Goal: Information Seeking & Learning: Find specific page/section

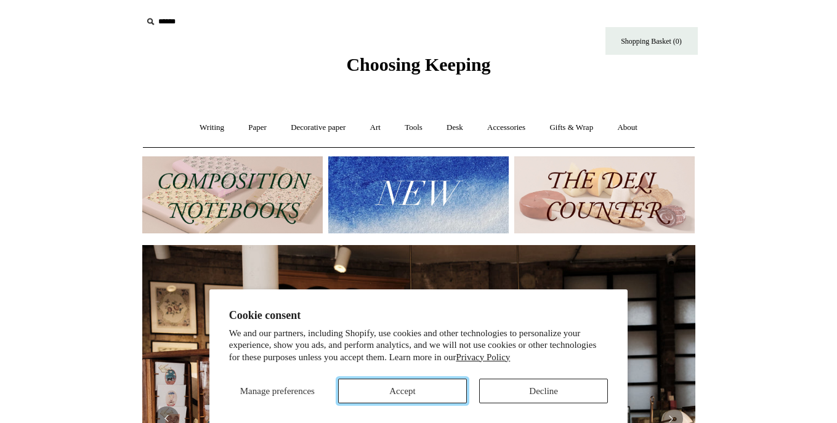
click at [433, 387] on button "Accept" at bounding box center [402, 391] width 129 height 25
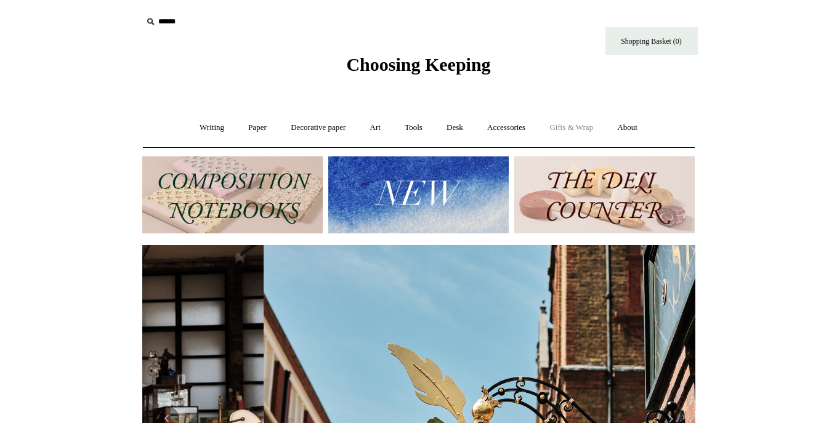
scroll to position [0, 553]
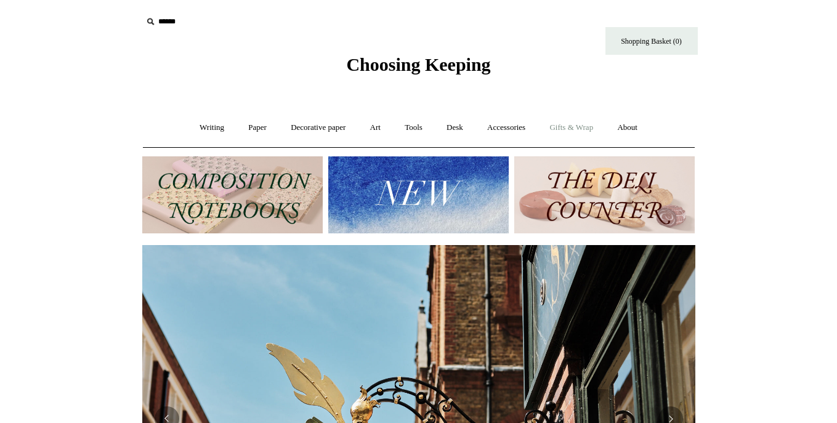
click at [573, 128] on link "Gifts & Wrap +" at bounding box center [571, 128] width 66 height 33
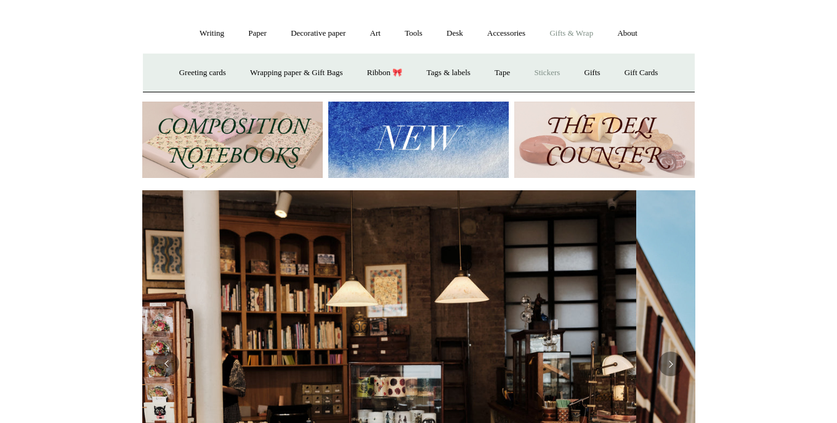
scroll to position [0, 0]
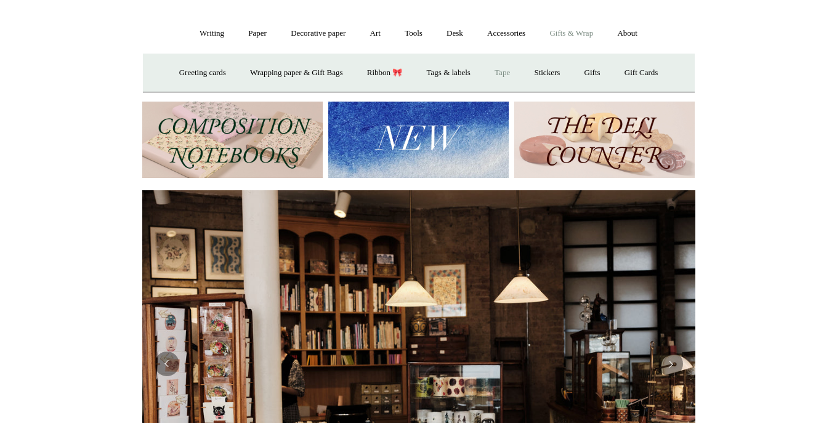
click at [506, 74] on link "Tape" at bounding box center [503, 73] width 38 height 33
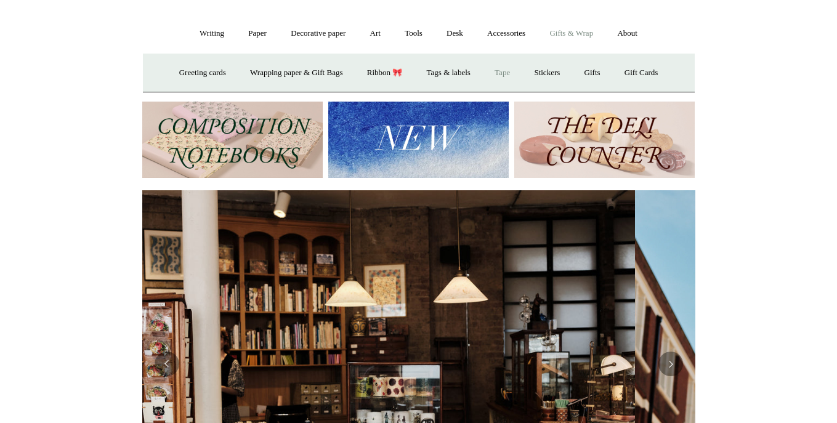
scroll to position [0, 380]
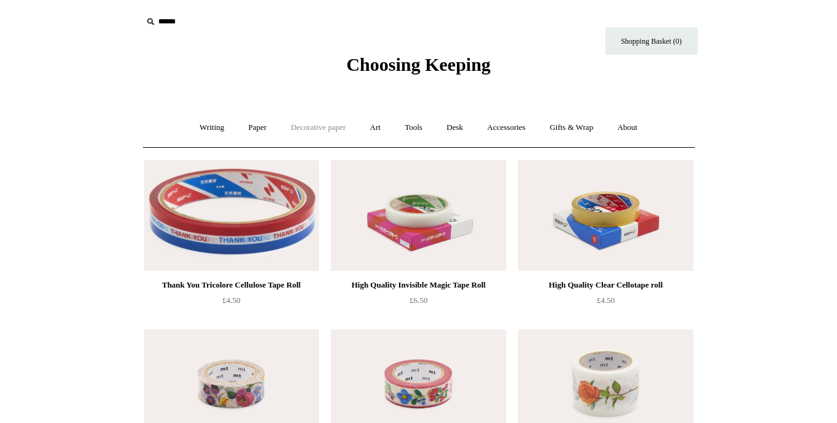
click at [319, 130] on link "Decorative paper +" at bounding box center [318, 128] width 77 height 33
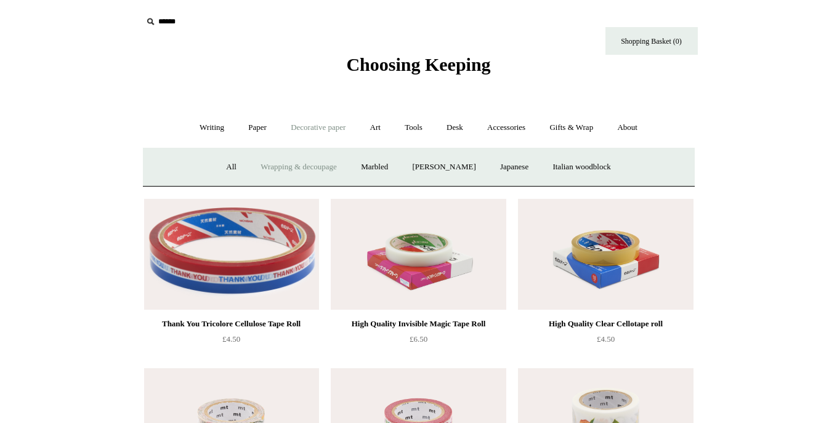
click at [288, 168] on link "Wrapping & decoupage" at bounding box center [299, 167] width 99 height 33
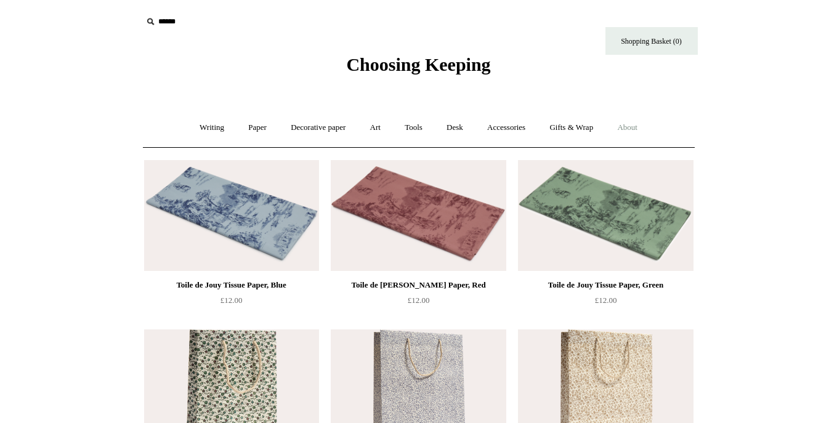
click at [630, 132] on link "About +" at bounding box center [627, 128] width 43 height 33
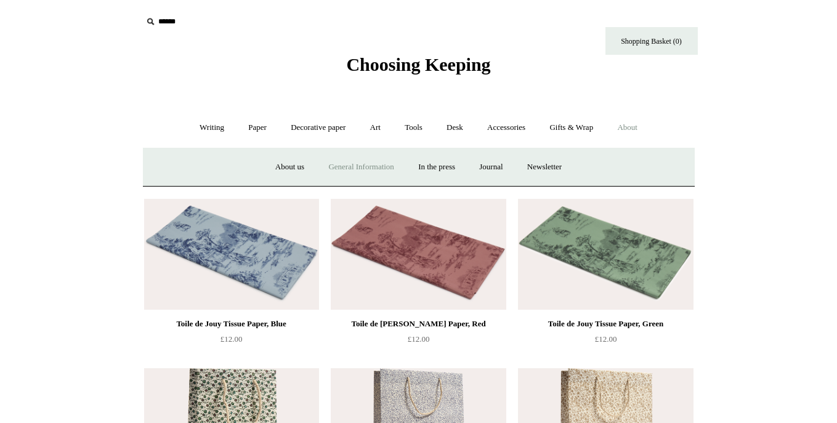
click at [340, 174] on link "General Information" at bounding box center [360, 167] width 87 height 33
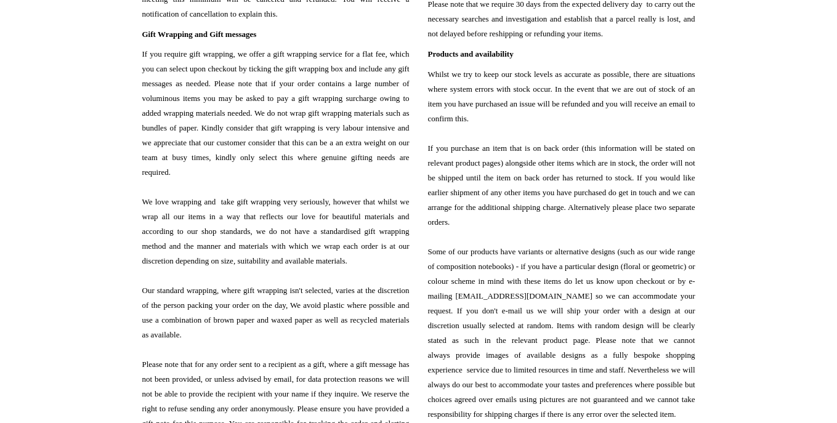
scroll to position [441, 0]
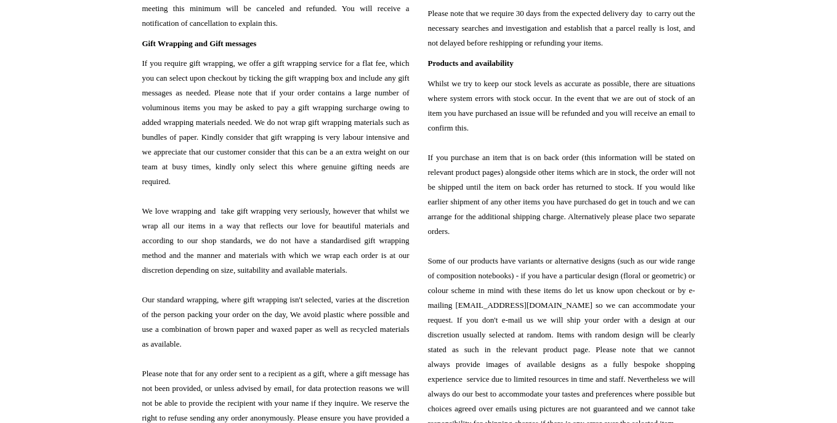
click at [229, 66] on span "If you require gift wrapping, we offer a gift wrapping service for a flat fee, …" at bounding box center [275, 255] width 267 height 399
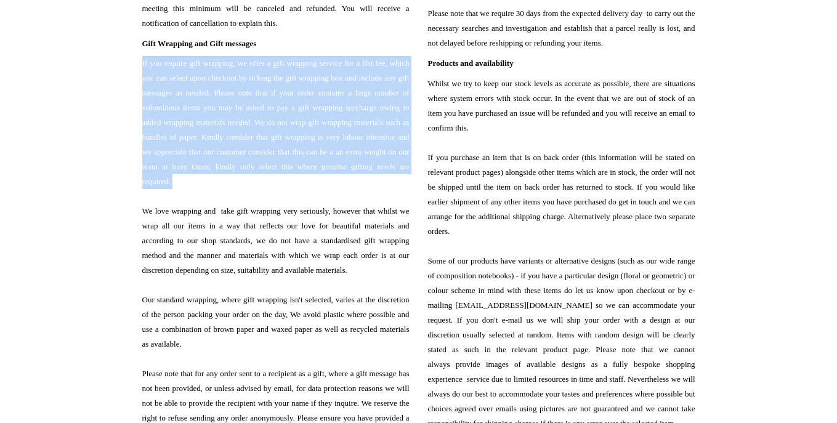
click at [203, 82] on span "If you require gift wrapping, we offer a gift wrapping service for a flat fee, …" at bounding box center [275, 255] width 267 height 399
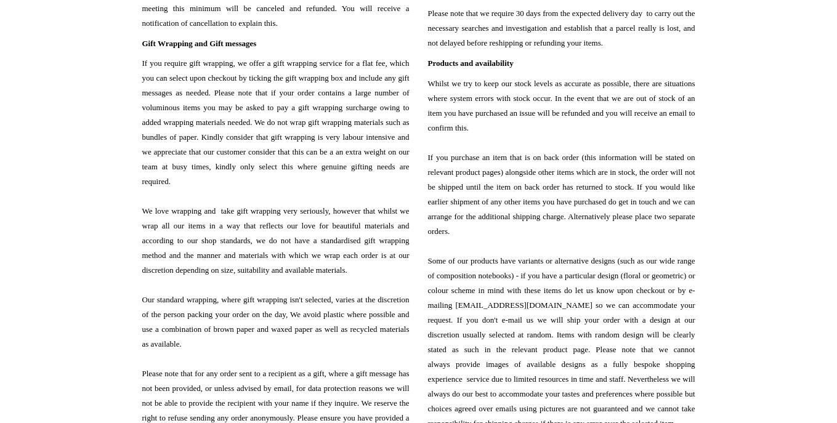
click at [203, 82] on span "If you require gift wrapping, we offer a gift wrapping service for a flat fee, …" at bounding box center [275, 255] width 267 height 399
click at [262, 79] on span "If you require gift wrapping, we offer a gift wrapping service for a flat fee, …" at bounding box center [275, 255] width 267 height 399
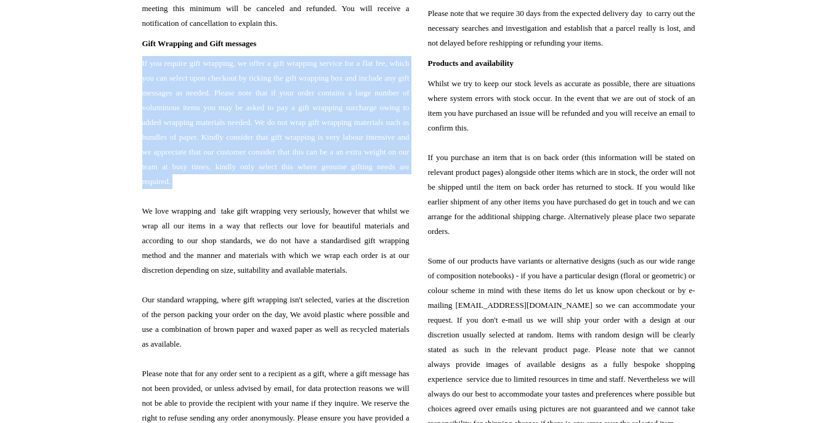
click at [301, 76] on span "If you require gift wrapping, we offer a gift wrapping service for a flat fee, …" at bounding box center [275, 255] width 267 height 399
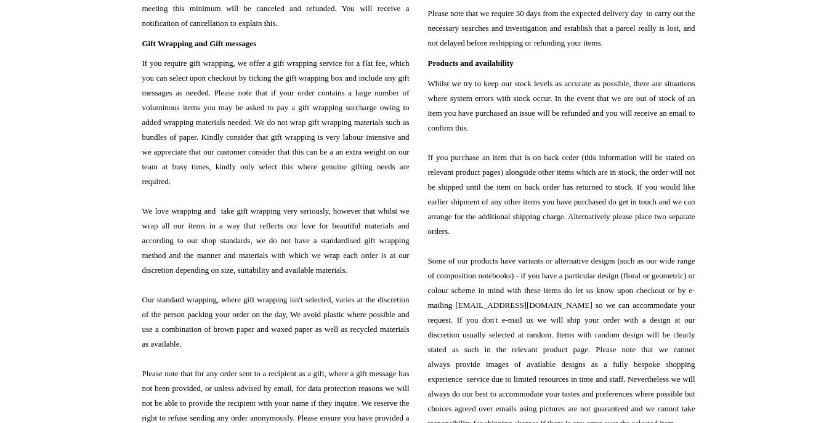
click at [301, 76] on span "If you require gift wrapping, we offer a gift wrapping service for a flat fee, …" at bounding box center [275, 255] width 267 height 399
click at [339, 81] on span "If you require gift wrapping, we offer a gift wrapping service for a flat fee, …" at bounding box center [275, 255] width 267 height 399
click at [224, 91] on span "If you require gift wrapping, we offer a gift wrapping service for a flat fee, …" at bounding box center [275, 255] width 267 height 399
click at [260, 92] on span "If you require gift wrapping, we offer a gift wrapping service for a flat fee, …" at bounding box center [275, 255] width 267 height 399
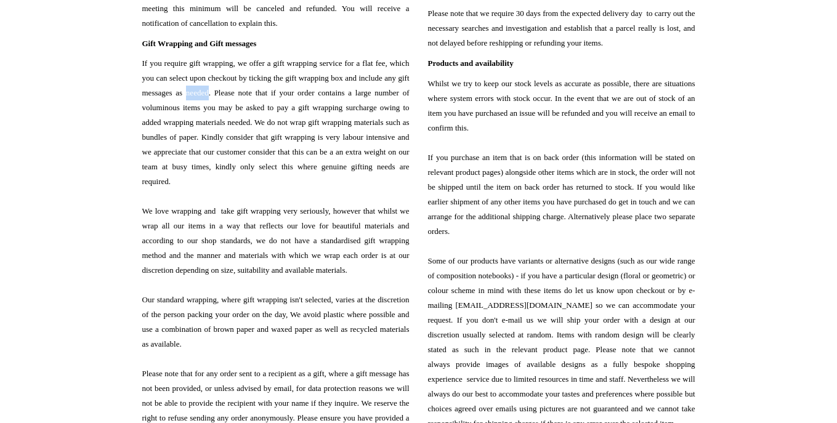
click at [308, 102] on span "If you require gift wrapping, we offer a gift wrapping service for a flat fee, …" at bounding box center [275, 255] width 267 height 399
click at [255, 100] on span "If you require gift wrapping, we offer a gift wrapping service for a flat fee, …" at bounding box center [275, 255] width 267 height 399
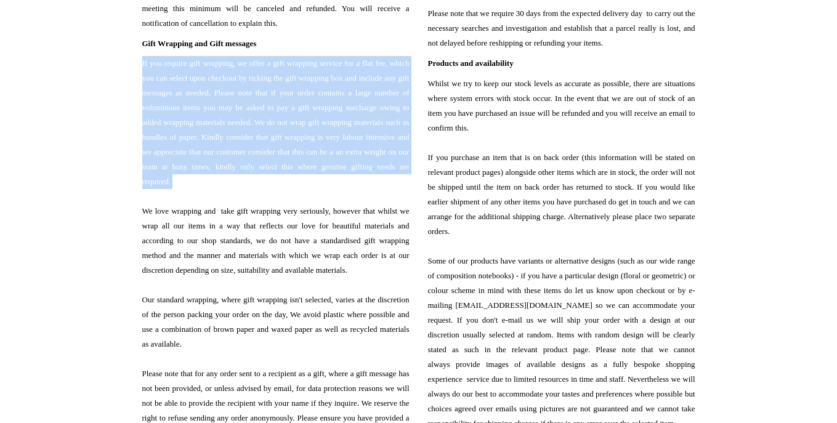
click at [282, 109] on span "If you require gift wrapping, we offer a gift wrapping service for a flat fee, …" at bounding box center [275, 255] width 267 height 399
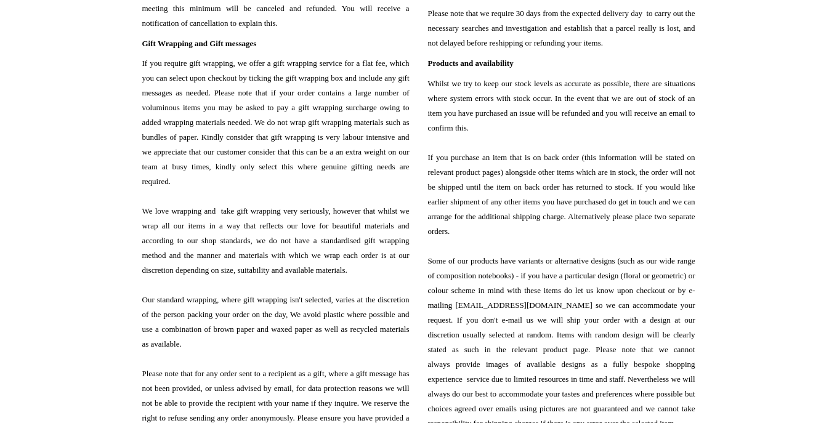
click at [270, 140] on span "If you require gift wrapping, we offer a gift wrapping service for a flat fee, …" at bounding box center [275, 255] width 267 height 399
click at [262, 165] on span "If you require gift wrapping, we offer a gift wrapping service for a flat fee, …" at bounding box center [275, 255] width 267 height 399
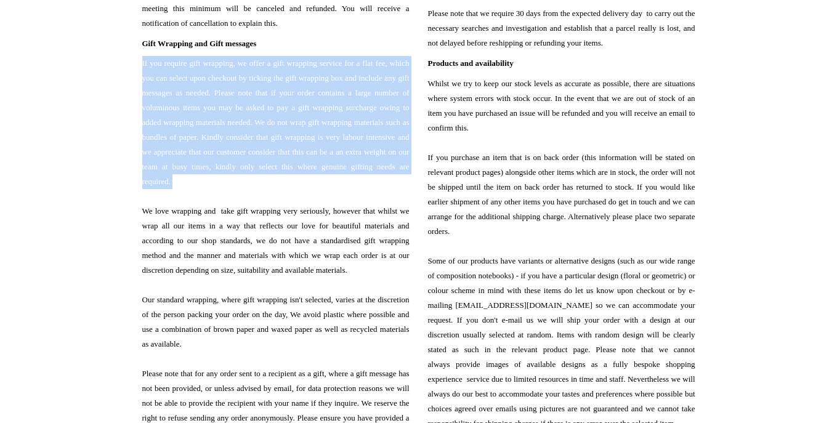
click at [347, 76] on span "If you require gift wrapping, we offer a gift wrapping service for a flat fee, …" at bounding box center [275, 255] width 267 height 399
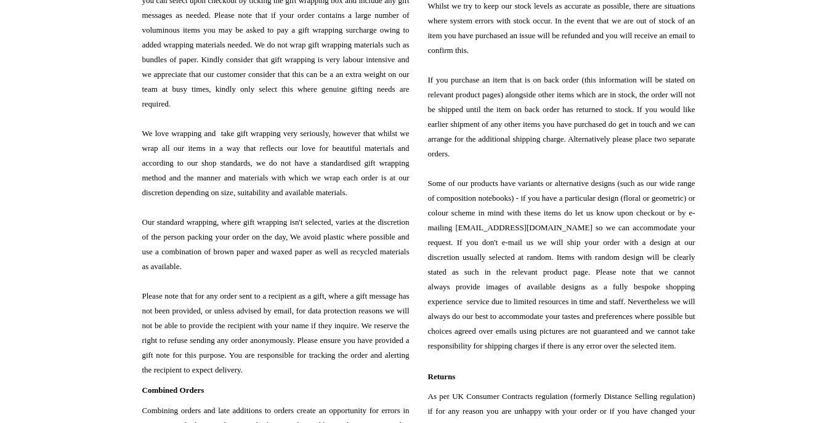
scroll to position [541, 0]
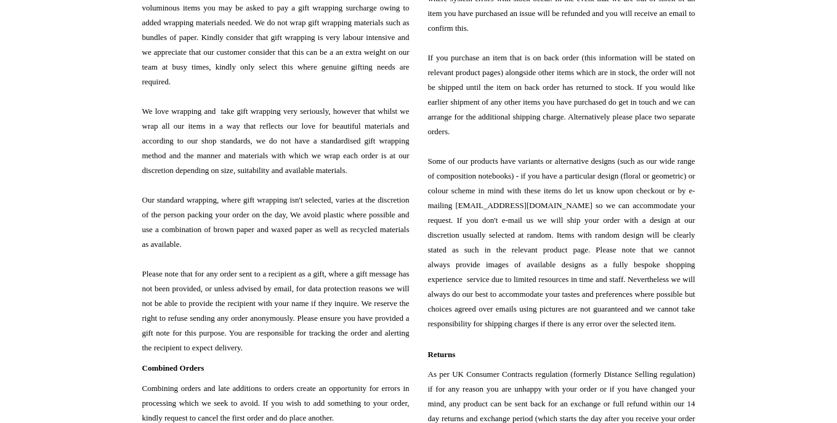
click at [250, 128] on span "If you require gift wrapping, we offer a gift wrapping service for a flat fee, …" at bounding box center [275, 155] width 267 height 399
click at [253, 151] on span "If you require gift wrapping, we offer a gift wrapping service for a flat fee, …" at bounding box center [275, 155] width 267 height 399
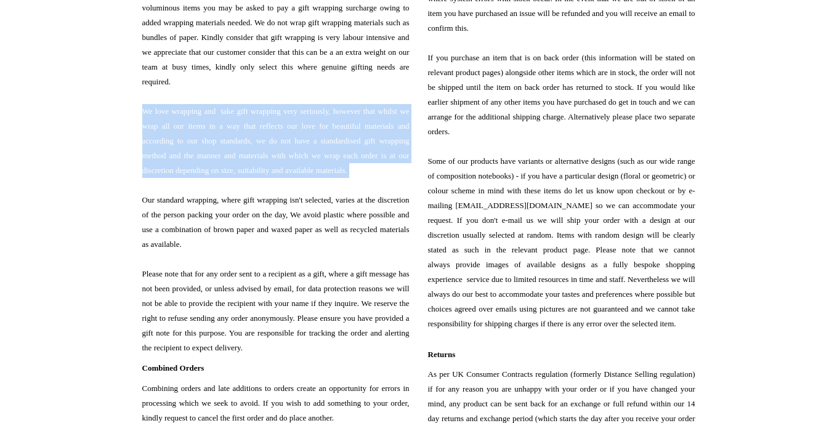
click at [253, 167] on span "If you require gift wrapping, we offer a gift wrapping service for a flat fee, …" at bounding box center [275, 155] width 267 height 399
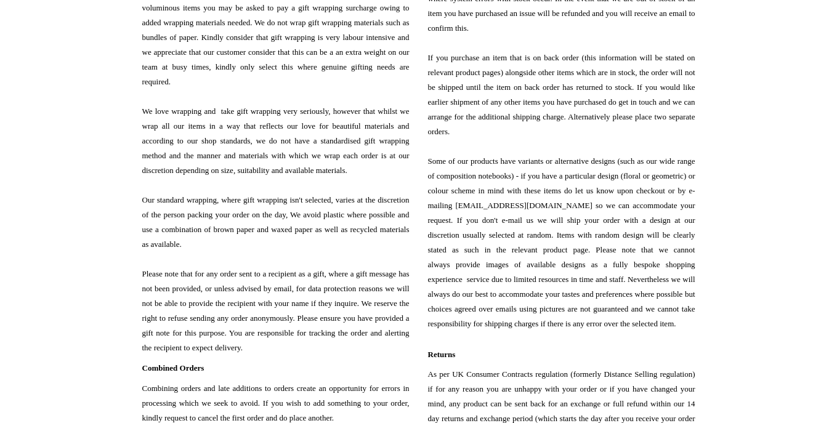
click at [253, 167] on span "If you require gift wrapping, we offer a gift wrapping service for a flat fee, …" at bounding box center [275, 155] width 267 height 399
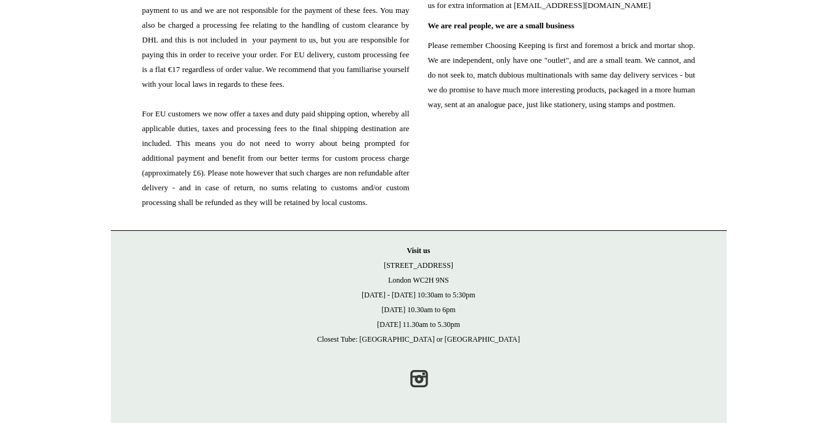
scroll to position [1514, 0]
drag, startPoint x: 459, startPoint y: 280, endPoint x: 412, endPoint y: 280, distance: 46.8
click at [412, 280] on p "Visit us 21 Tower Street London WC2H 9NS Monday - Friday 10:30am to 5:30pm Satu…" at bounding box center [418, 295] width 591 height 104
copy p "WC2H 9NS"
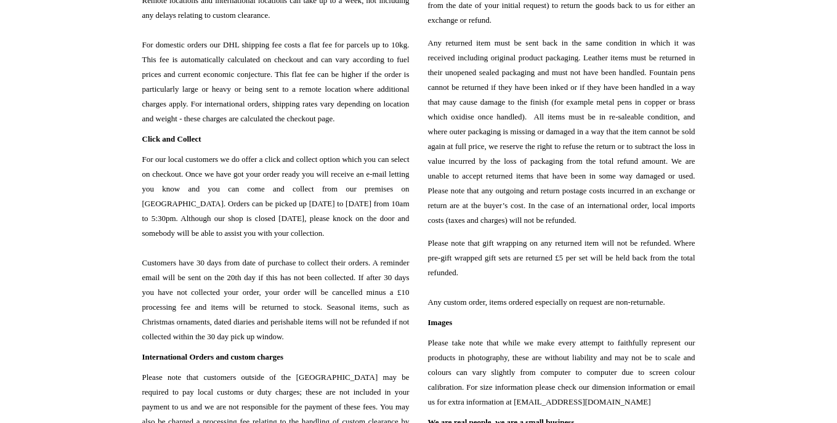
scroll to position [1002, 0]
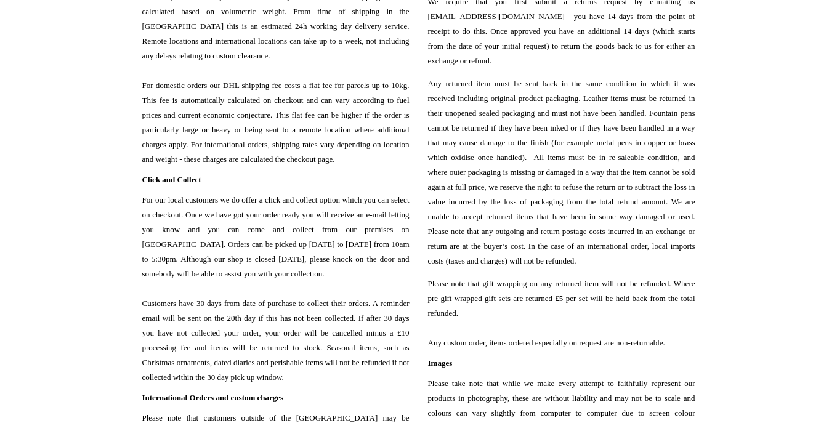
click at [498, 115] on span "Any returned item must be sent back in the same condition in which it was recei…" at bounding box center [561, 172] width 267 height 192
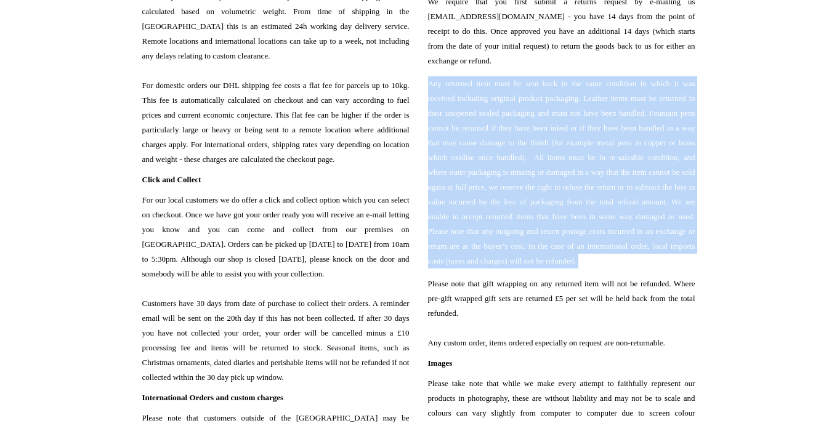
click at [506, 153] on span "Any returned item must be sent back in the same condition in which it was recei…" at bounding box center [561, 172] width 267 height 192
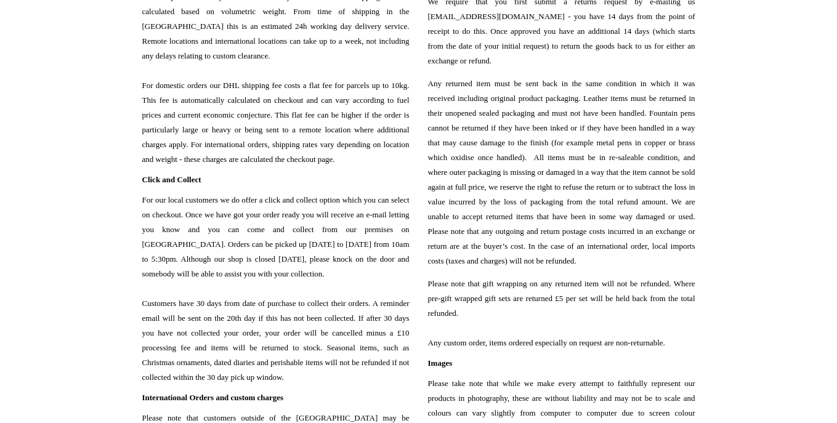
scroll to position [0, 0]
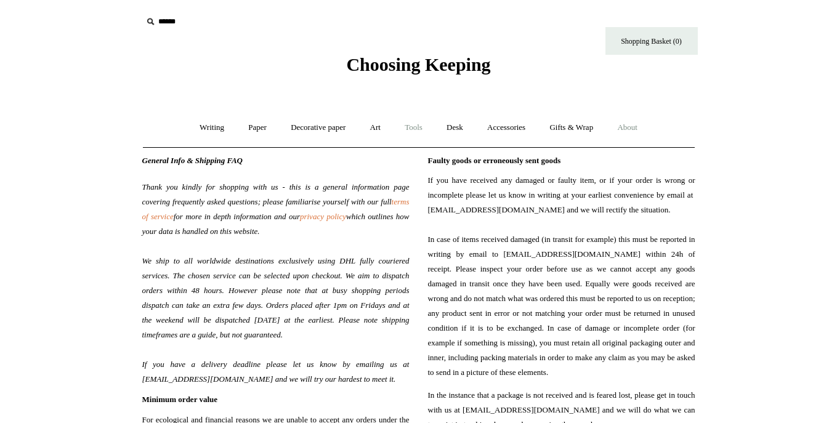
click at [420, 129] on link "Tools +" at bounding box center [414, 128] width 40 height 33
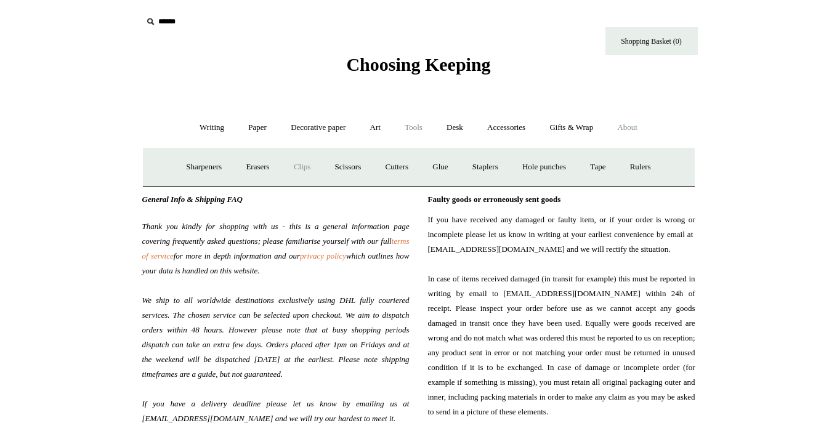
click at [306, 174] on link "Clips +" at bounding box center [302, 167] width 39 height 33
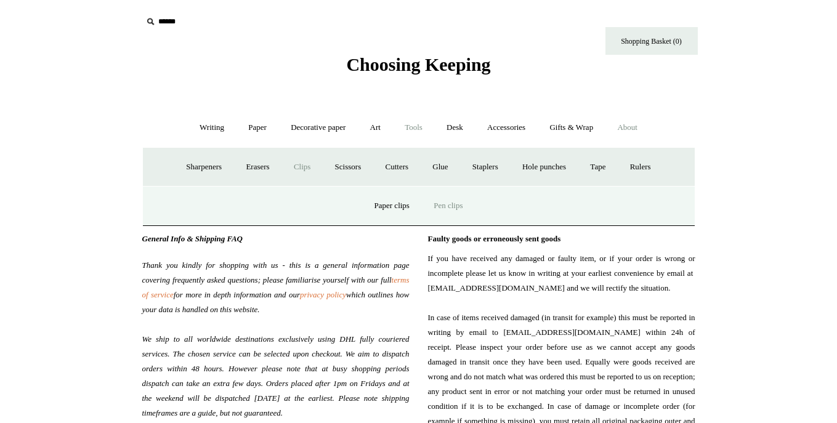
click at [462, 203] on link "Pen clips" at bounding box center [448, 206] width 51 height 33
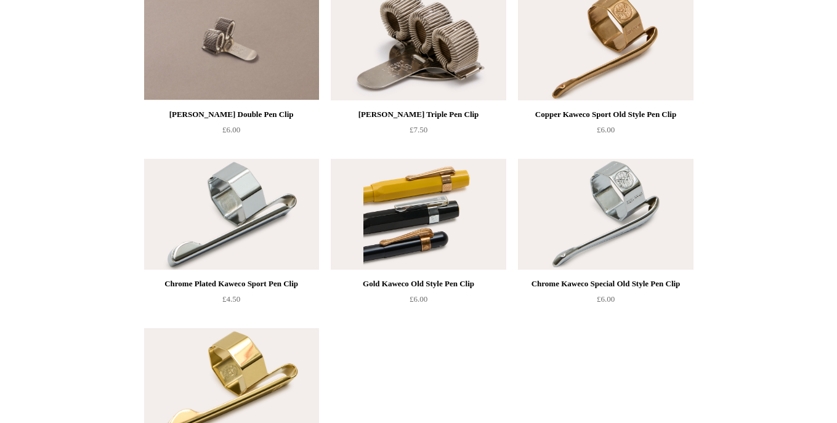
scroll to position [36, 0]
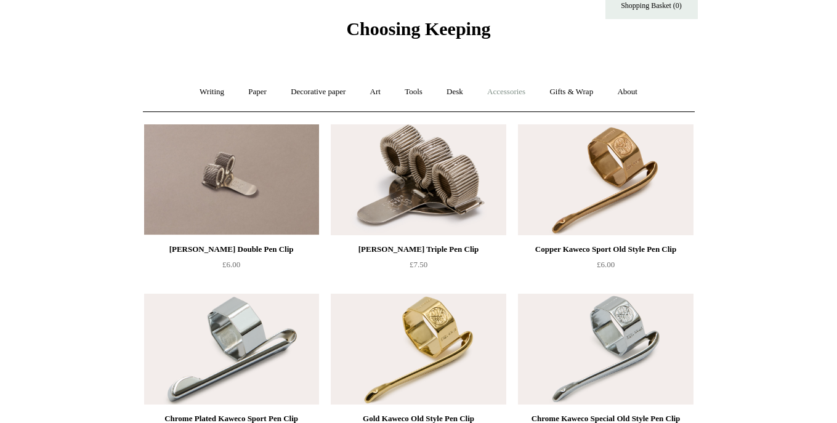
click at [521, 92] on link "Accessories +" at bounding box center [506, 92] width 60 height 33
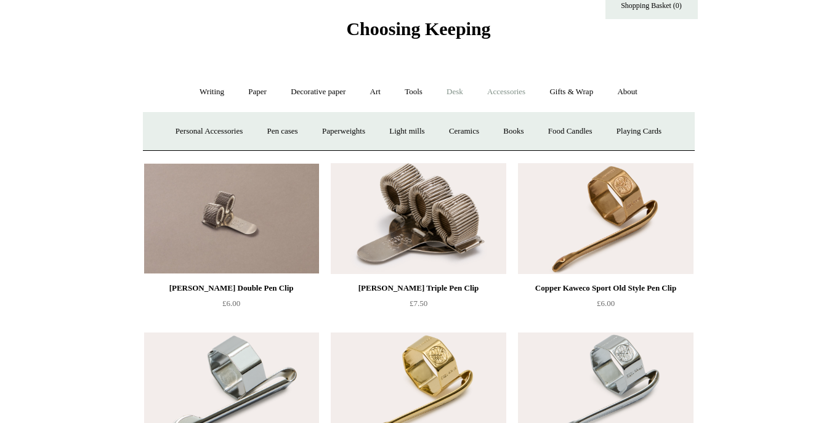
click at [461, 89] on link "Desk +" at bounding box center [455, 92] width 39 height 33
click at [408, 93] on link "Tools +" at bounding box center [414, 92] width 40 height 33
click at [388, 134] on link "Cutters" at bounding box center [397, 131] width 46 height 33
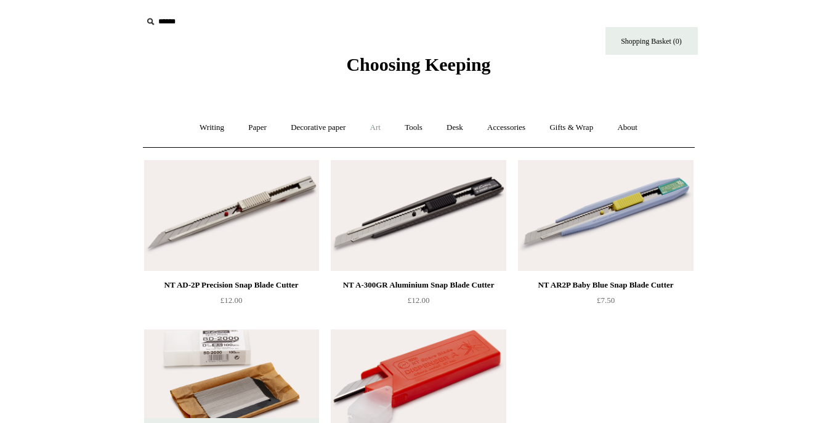
click at [368, 136] on link "Art +" at bounding box center [375, 128] width 33 height 33
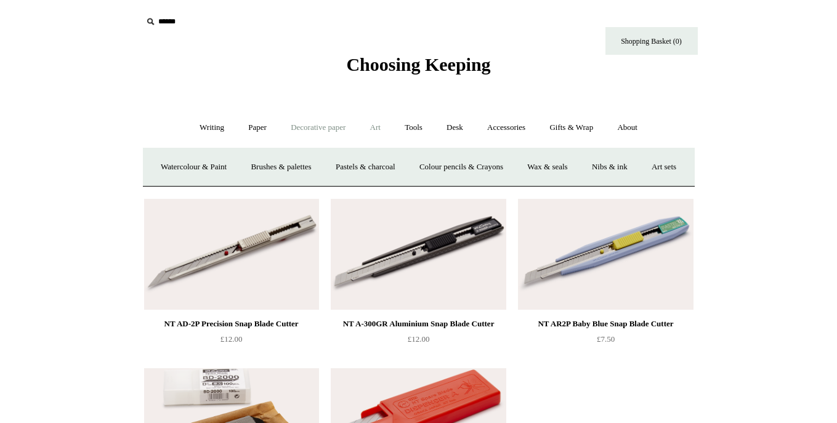
click at [299, 133] on link "Decorative paper +" at bounding box center [318, 128] width 77 height 33
click at [229, 131] on ul "Writing + Pens by brand + [GEOGRAPHIC_DATA] Lamy Ohnishi Seisakusho [GEOGRAPHIC…" at bounding box center [419, 128] width 460 height 33
click at [203, 128] on link "Writing +" at bounding box center [212, 128] width 47 height 33
click at [254, 129] on link "Paper +" at bounding box center [257, 128] width 41 height 33
